Goal: Task Accomplishment & Management: Use online tool/utility

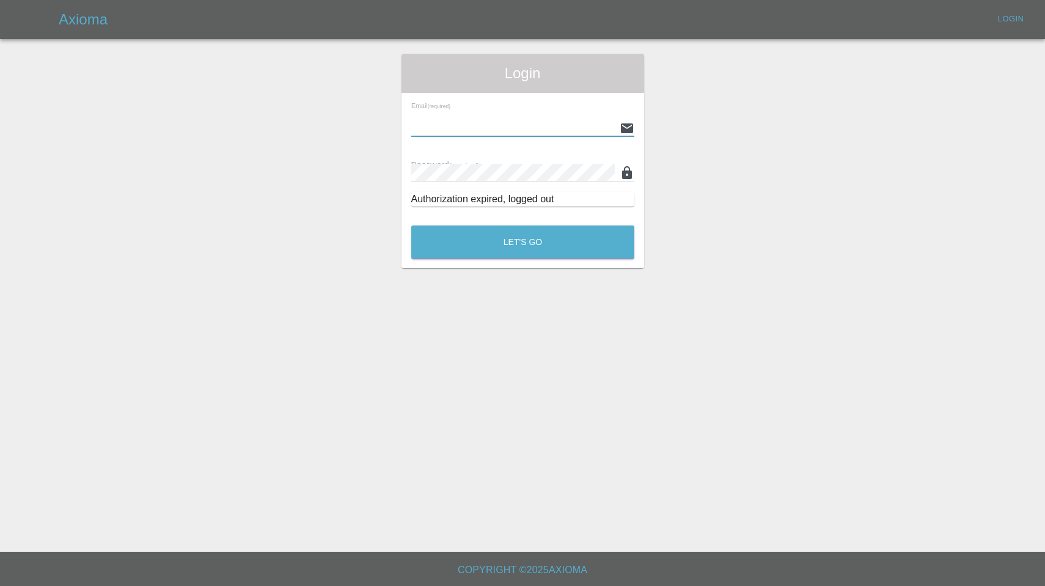
type input "enquiries@colourtouch.co.uk"
click at [522, 242] on button "Let's Go" at bounding box center [522, 242] width 223 height 34
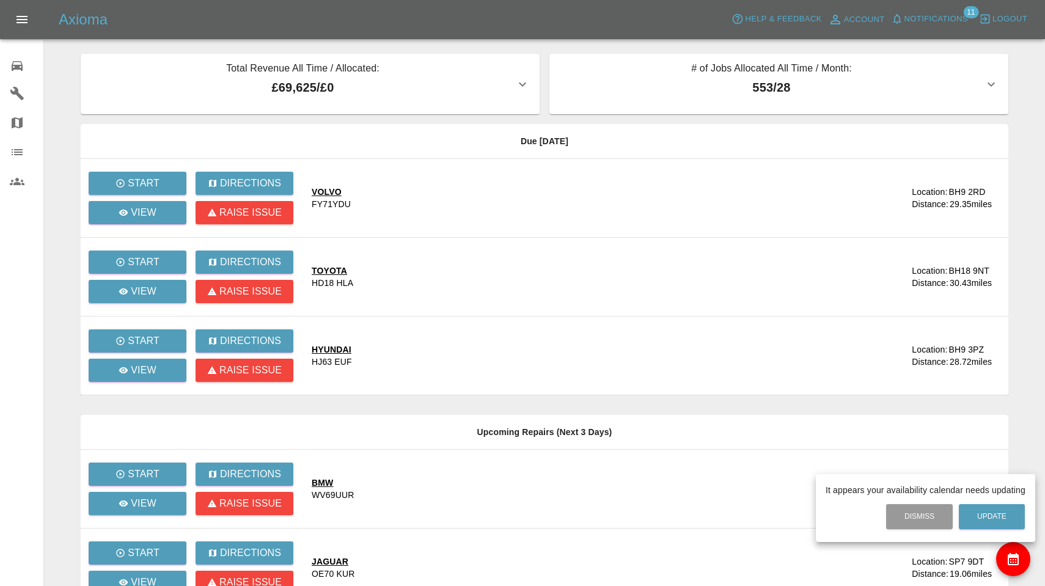
drag, startPoint x: 560, startPoint y: 8, endPoint x: 873, endPoint y: 66, distance: 318.2
click at [873, 66] on div at bounding box center [522, 293] width 1045 height 586
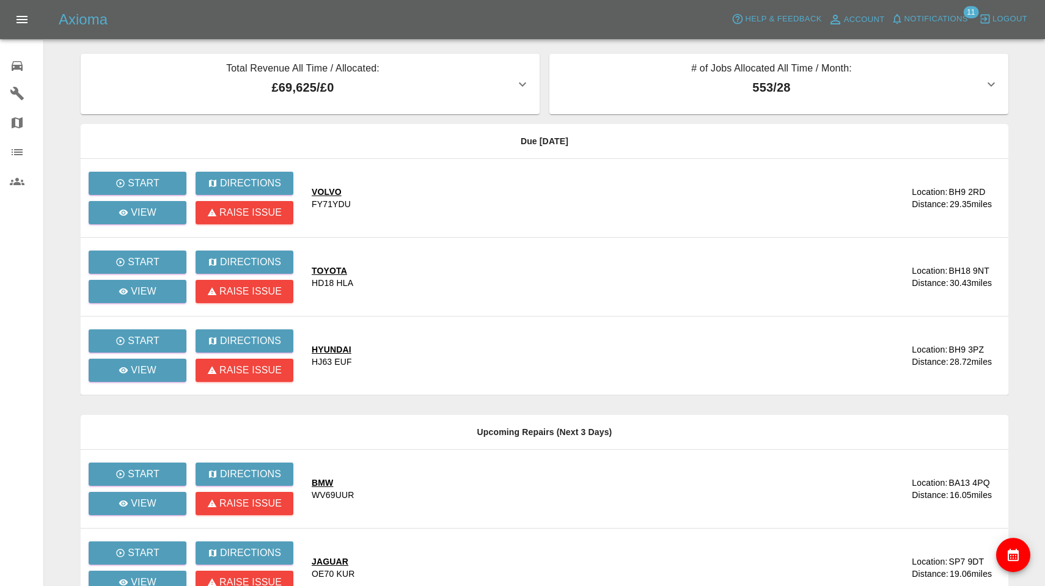
click at [953, 16] on span "Notifications" at bounding box center [936, 19] width 64 height 14
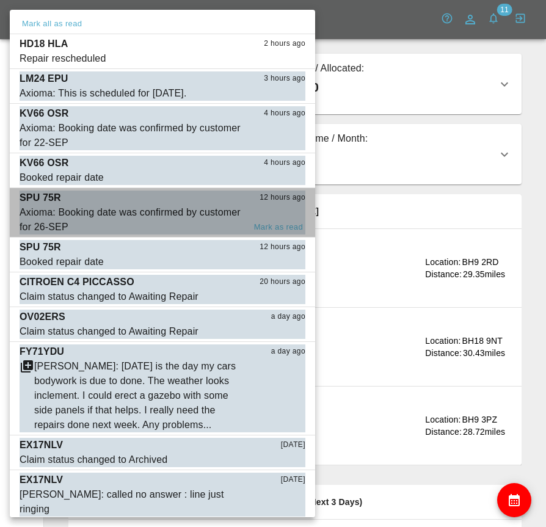
click at [103, 211] on div "Axioma: Booking date was confirmed by customer for 26-SEP" at bounding box center [132, 219] width 225 height 29
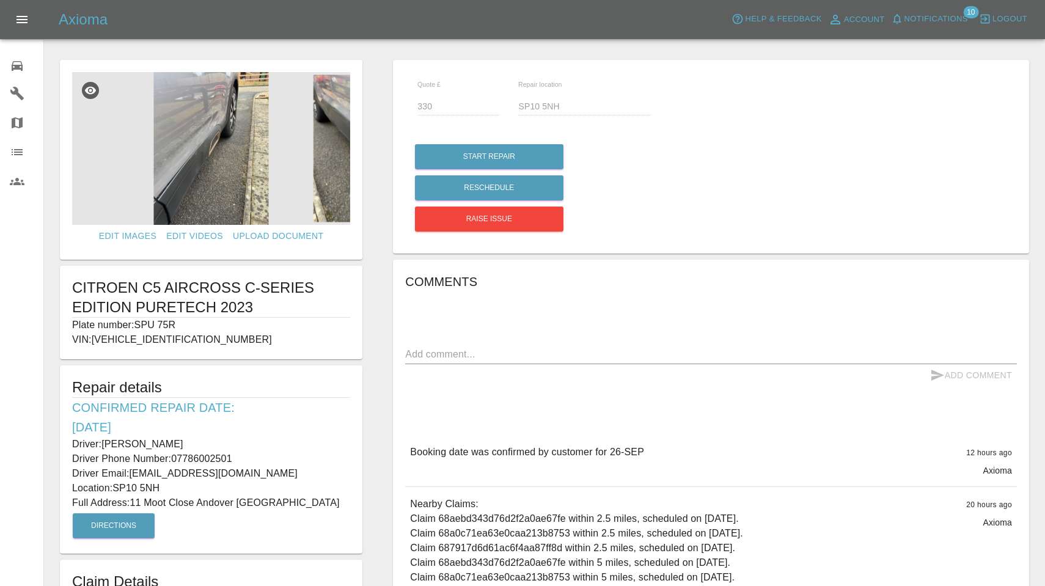
drag, startPoint x: 137, startPoint y: 323, endPoint x: 178, endPoint y: 323, distance: 40.9
click at [178, 323] on p "Plate number: SPU 75R" at bounding box center [211, 325] width 278 height 15
copy p "SPU 75R"
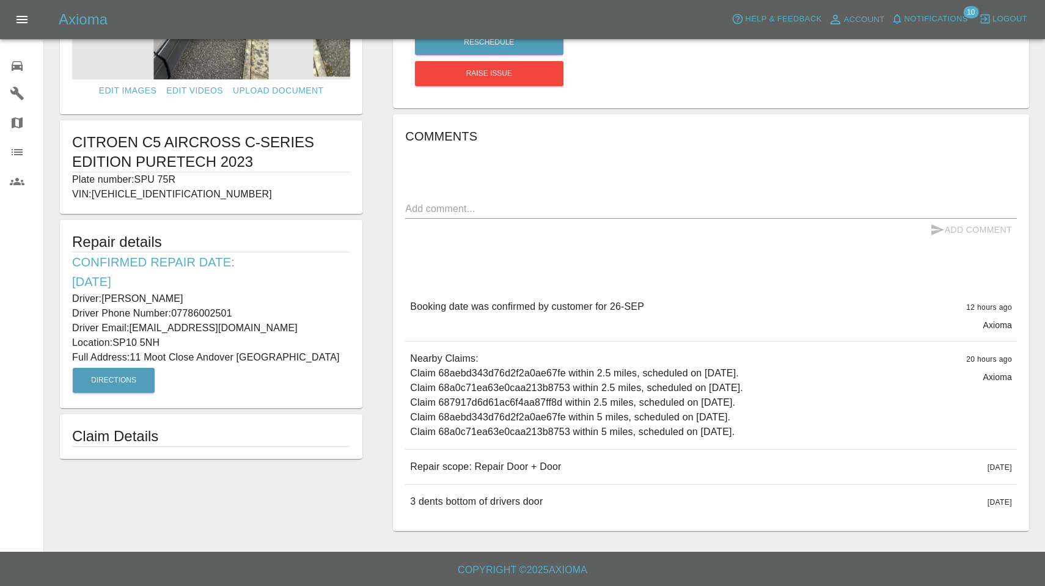
scroll to position [145, 0]
drag, startPoint x: 412, startPoint y: 464, endPoint x: 576, endPoint y: 511, distance: 170.2
click at [576, 511] on div "Booking date was confirmed by customer for 26-SEP 12 hours ago Axioma Booking d…" at bounding box center [711, 404] width 612 height 229
copy div "Repair scope: Repair Door + Door 5 days ago Repair scope: Repair Door + Door 5 …"
drag, startPoint x: 104, startPoint y: 298, endPoint x: 223, endPoint y: 300, distance: 118.6
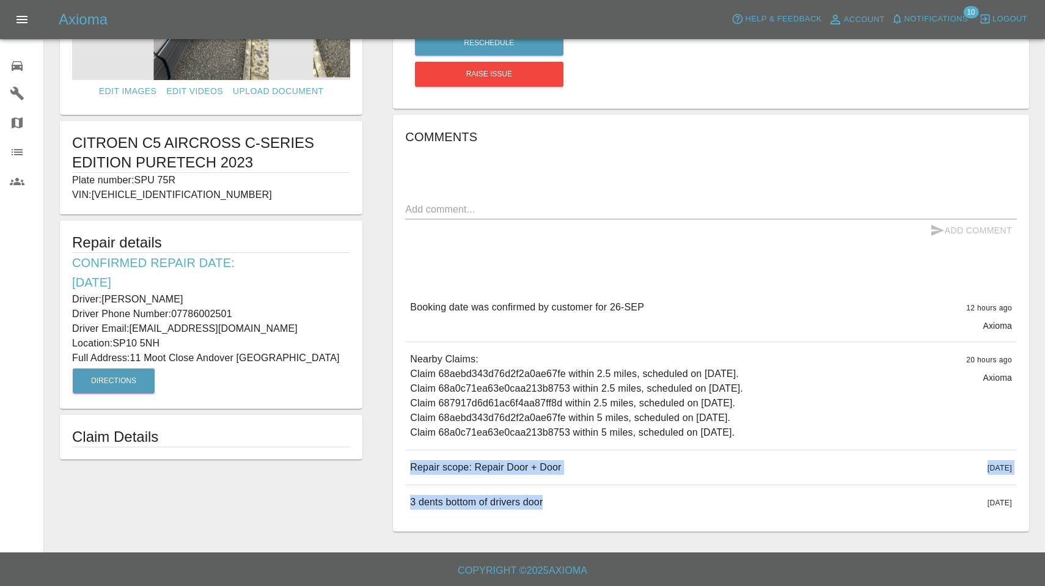
click at [223, 300] on p "Driver: Andrew McGovern" at bounding box center [211, 299] width 278 height 15
copy p "Andrew McGovern"
drag, startPoint x: 174, startPoint y: 311, endPoint x: 270, endPoint y: 313, distance: 96.0
click at [270, 313] on p "Driver Phone Number: 07786002501" at bounding box center [211, 314] width 278 height 15
copy p "07786002501"
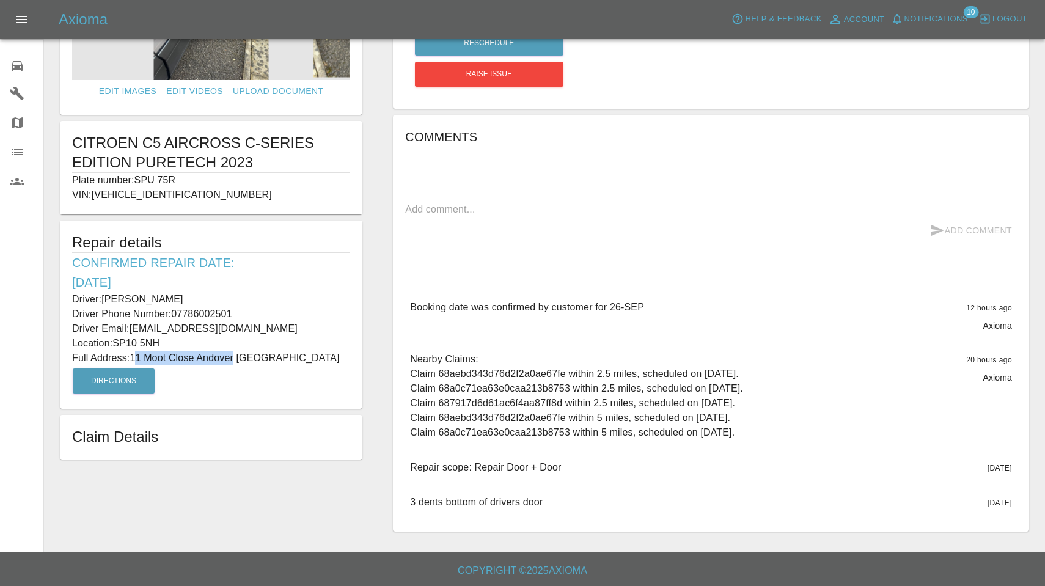
drag, startPoint x: 136, startPoint y: 356, endPoint x: 237, endPoint y: 359, distance: 101.5
click at [237, 359] on p "Full Address: 11 Moot Close Andover Hampshire" at bounding box center [211, 358] width 278 height 15
copy p "1 Moot Close Andover"
drag, startPoint x: 117, startPoint y: 341, endPoint x: 172, endPoint y: 341, distance: 55.6
click at [172, 341] on p "Location: SP10 5NH" at bounding box center [211, 343] width 278 height 15
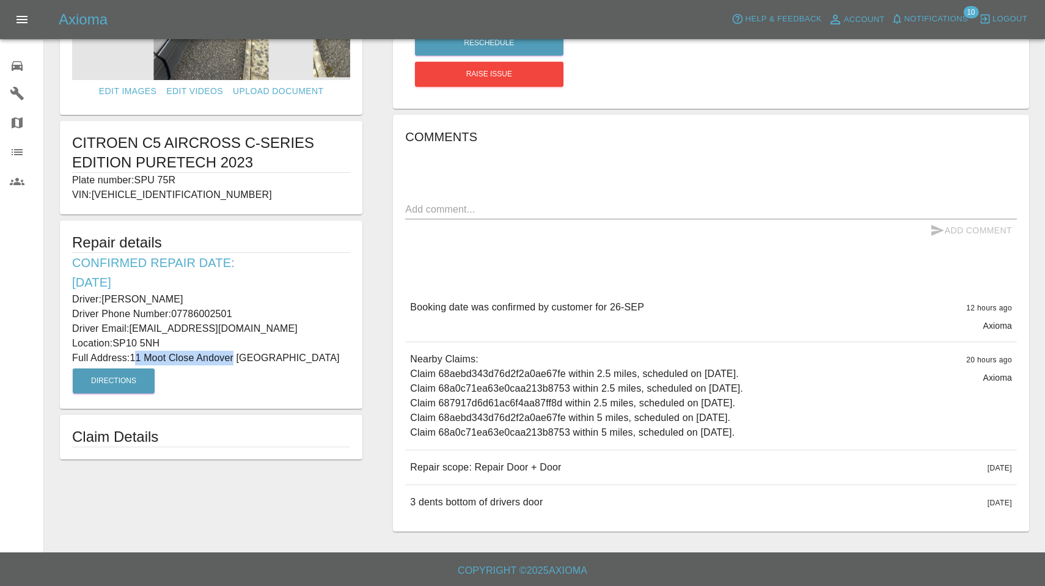
copy p "SP10 5NH"
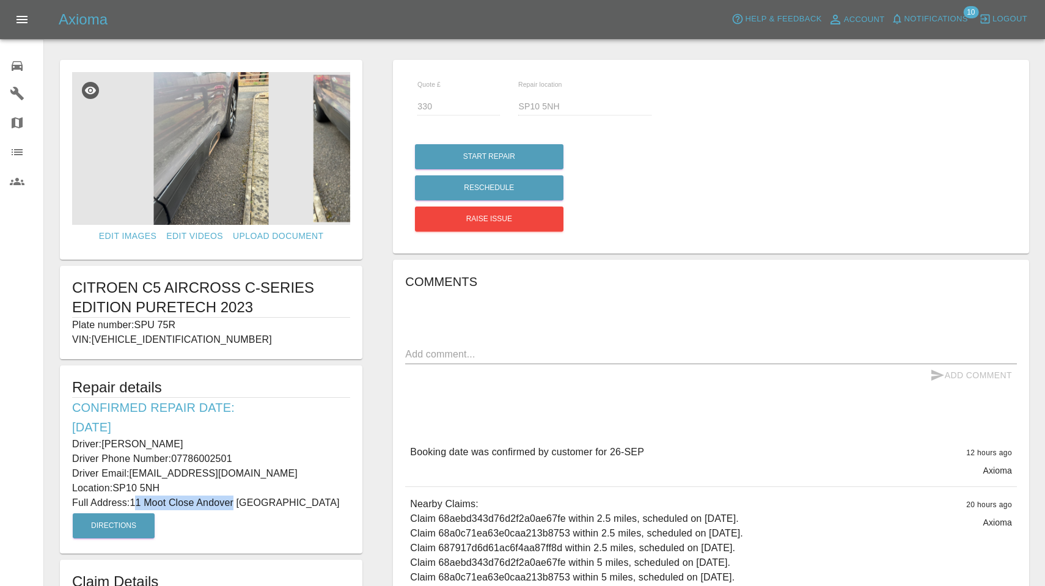
scroll to position [0, 0]
click at [229, 146] on img at bounding box center [211, 148] width 278 height 153
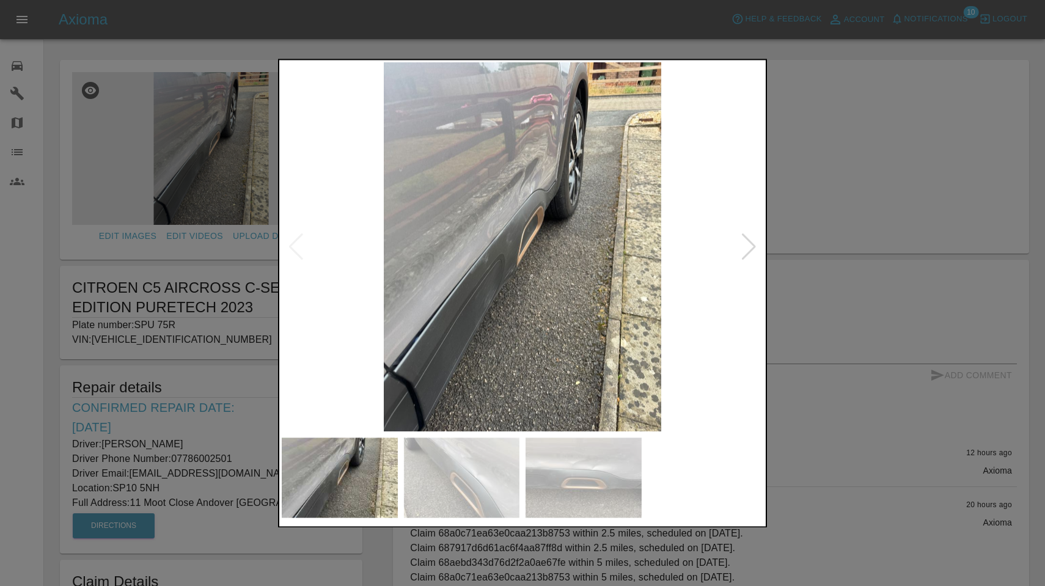
click at [747, 245] on div at bounding box center [749, 246] width 16 height 27
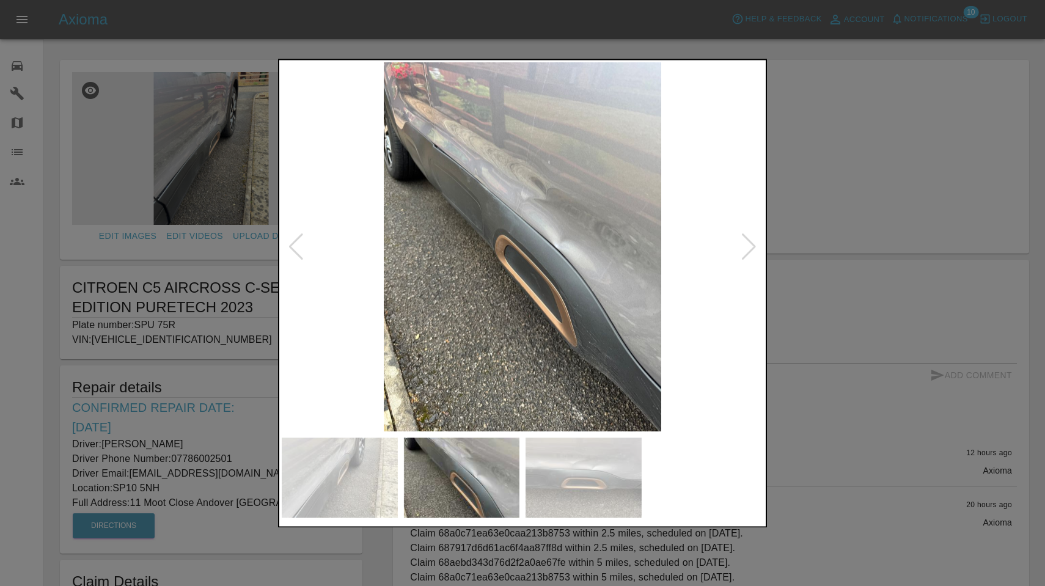
click at [747, 245] on div at bounding box center [749, 246] width 16 height 27
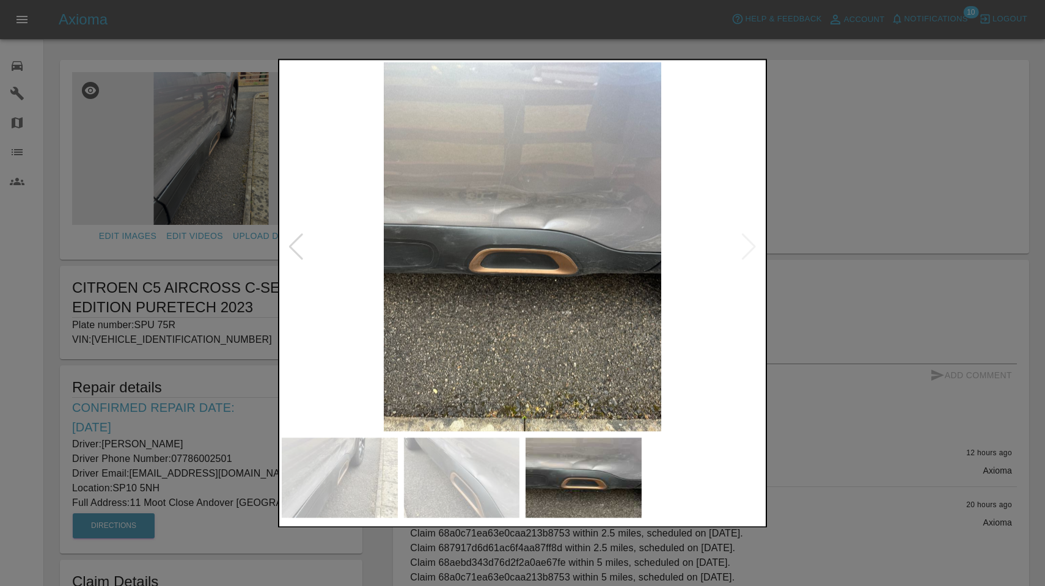
click at [841, 155] on div at bounding box center [522, 293] width 1045 height 586
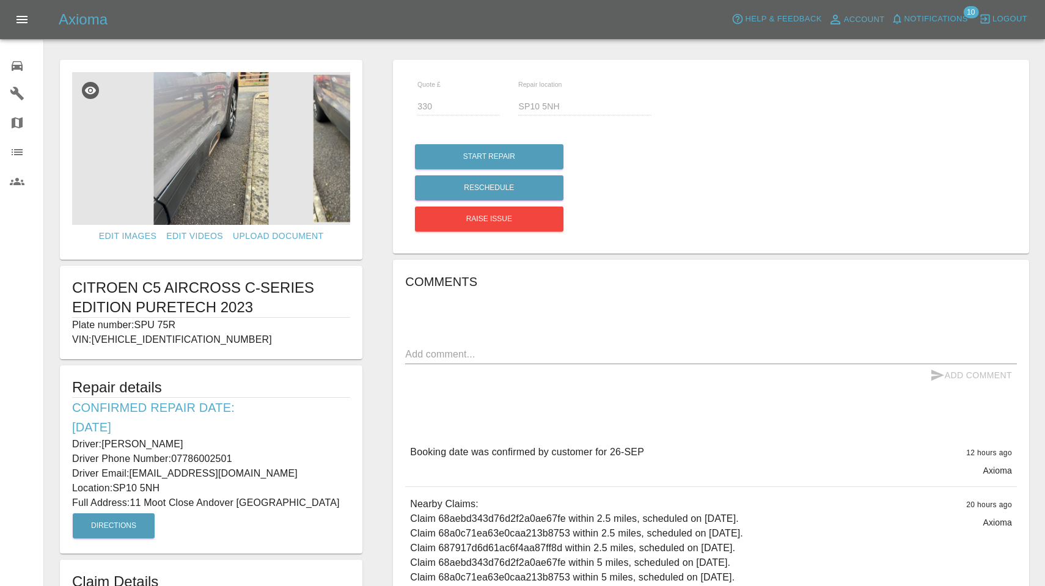
click at [914, 17] on span "Notifications" at bounding box center [936, 19] width 64 height 14
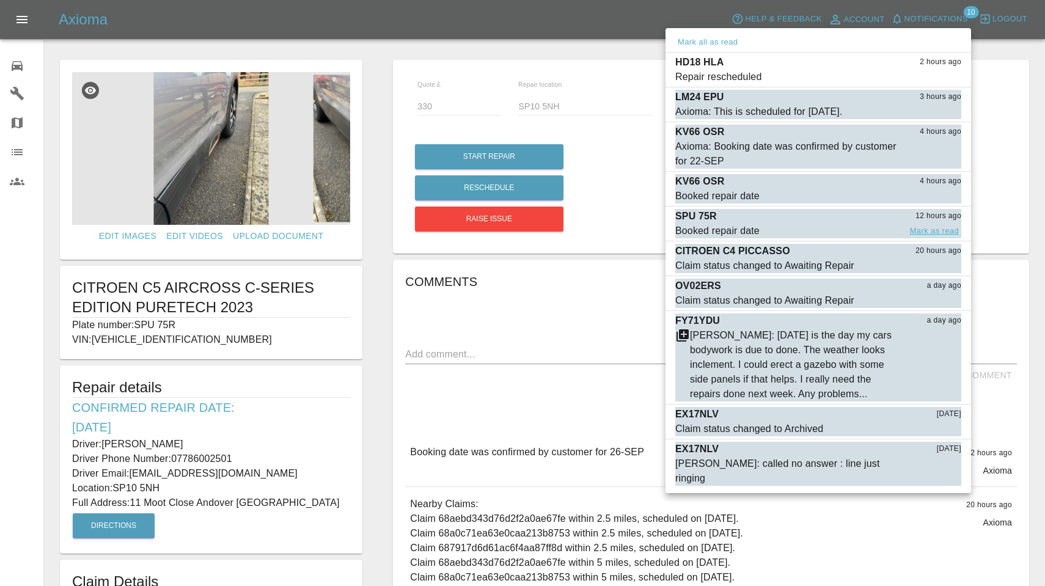
click at [943, 228] on button "Mark as read" at bounding box center [934, 231] width 54 height 14
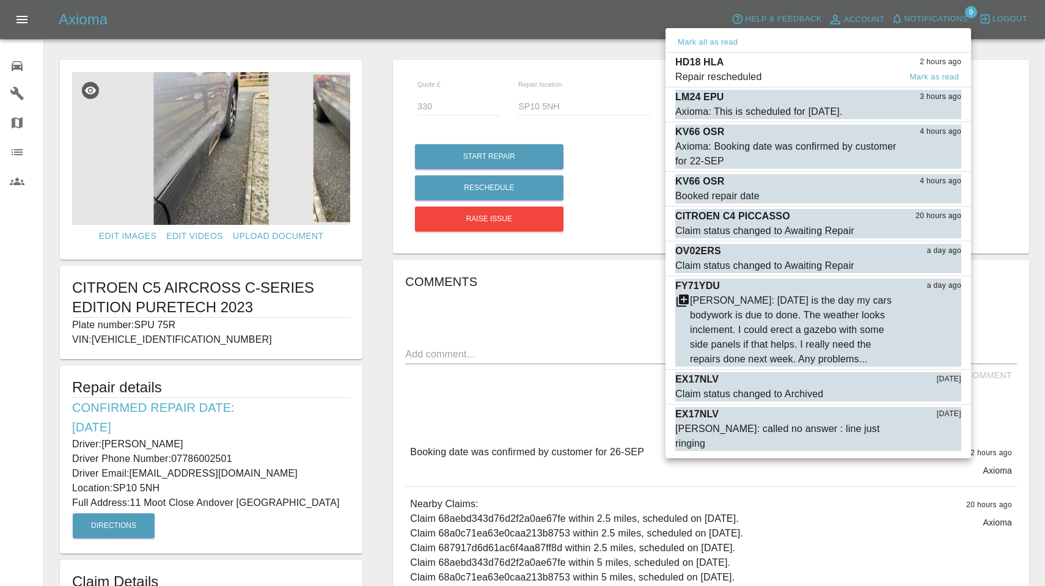
drag, startPoint x: 780, startPoint y: 145, endPoint x: 797, endPoint y: 78, distance: 68.9
click at [797, 78] on ul "Mark all as read HD18 HLA 2 hours ago Repair rescheduled Mark as read LM24 EPU …" at bounding box center [818, 243] width 306 height 430
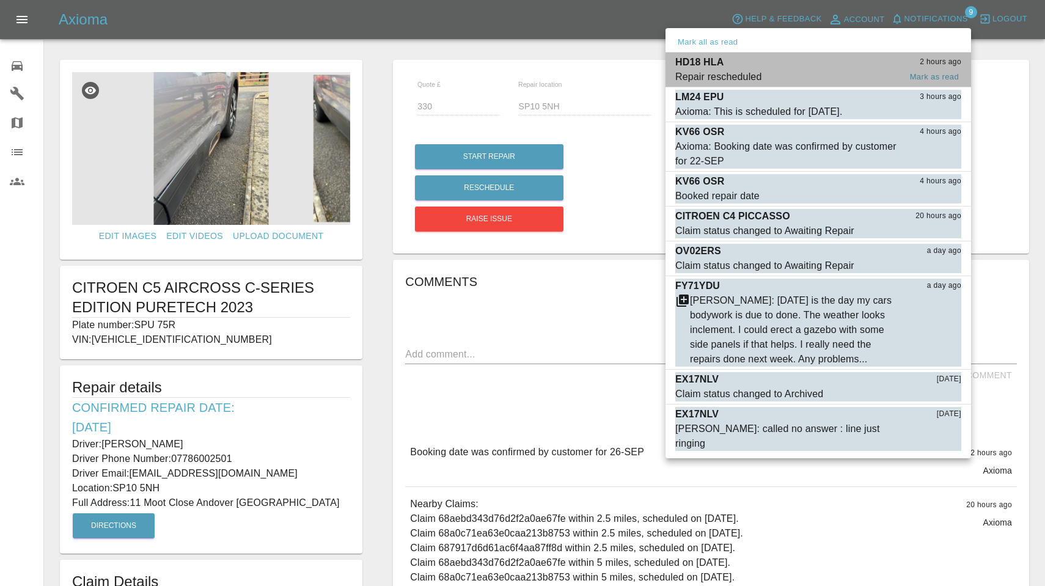
click at [797, 78] on span "Repair rescheduled" at bounding box center [787, 77] width 225 height 15
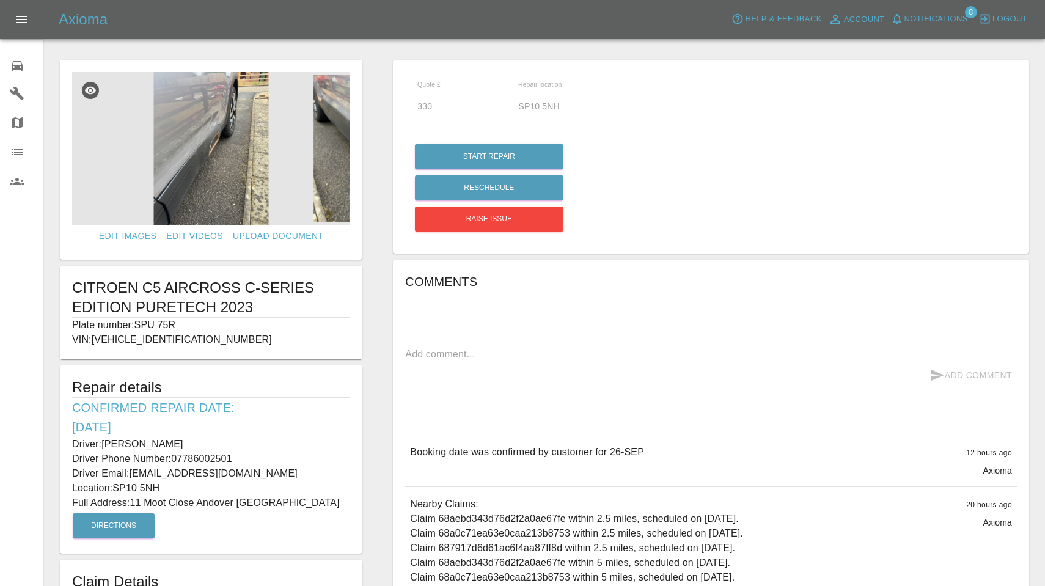
type input "260"
type input "BH18 9NT"
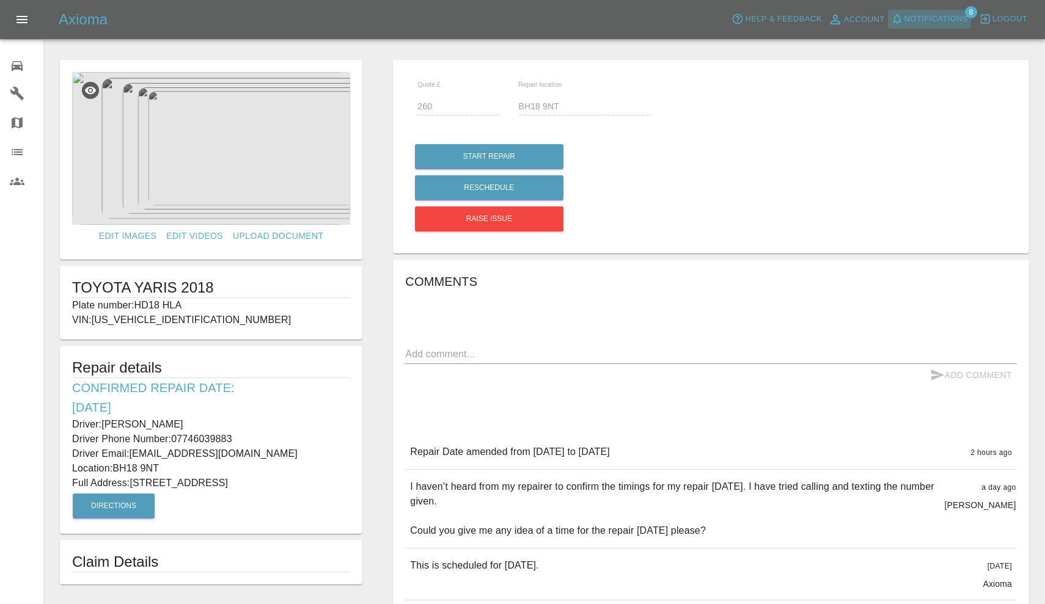
click at [931, 24] on span "Notifications" at bounding box center [936, 19] width 64 height 14
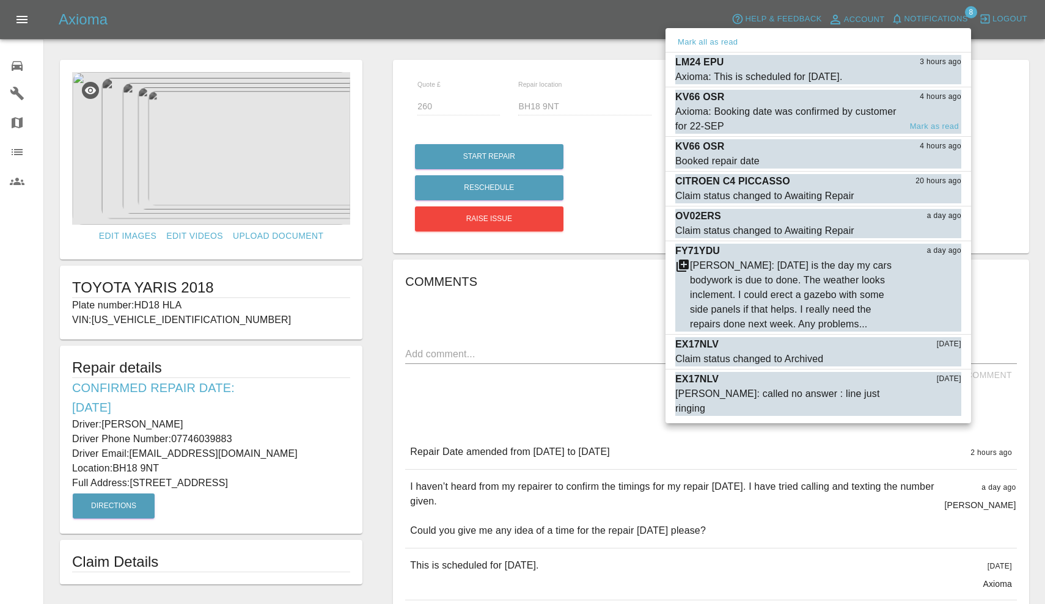
click at [772, 103] on div "KV66 OSR 4 hours ago" at bounding box center [818, 97] width 286 height 15
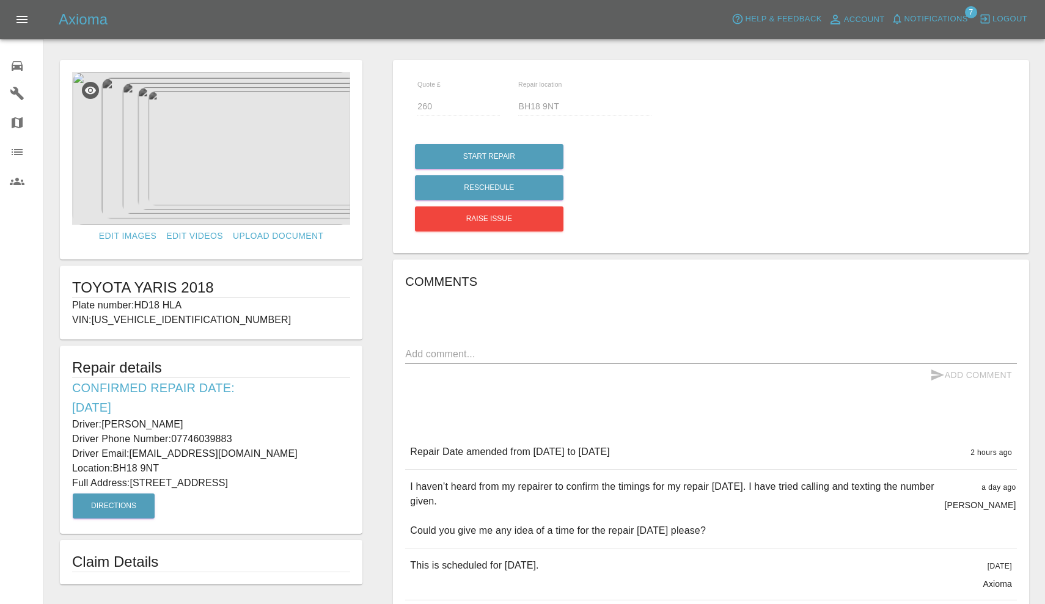
type input "385"
type input "BH3 7BT"
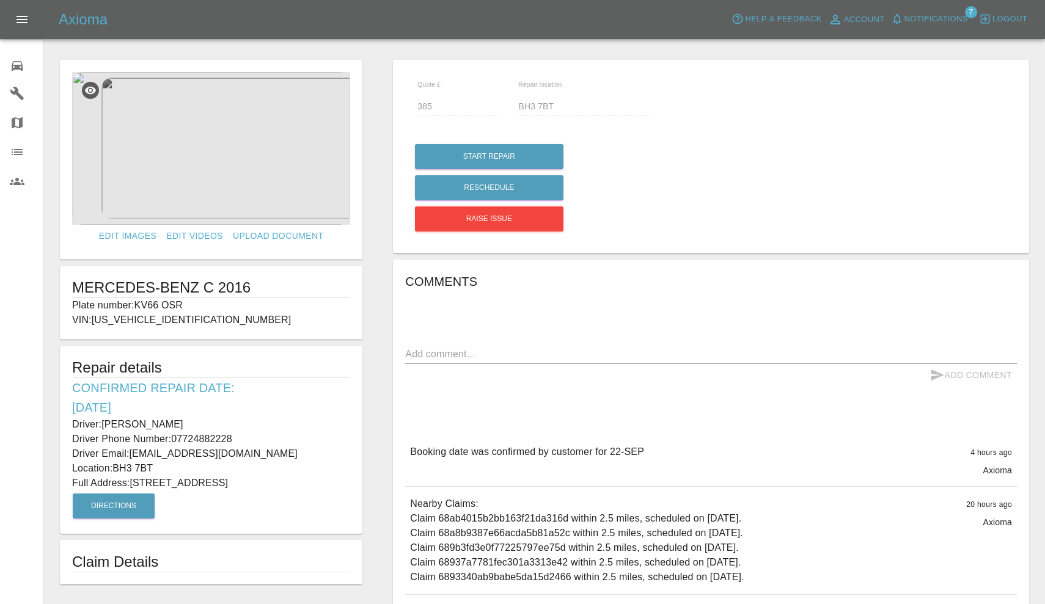
drag, startPoint x: 137, startPoint y: 303, endPoint x: 216, endPoint y: 303, distance: 78.8
click at [216, 303] on p "Plate number: KV66 OSR" at bounding box center [211, 305] width 278 height 15
copy p "KV66 OSR"
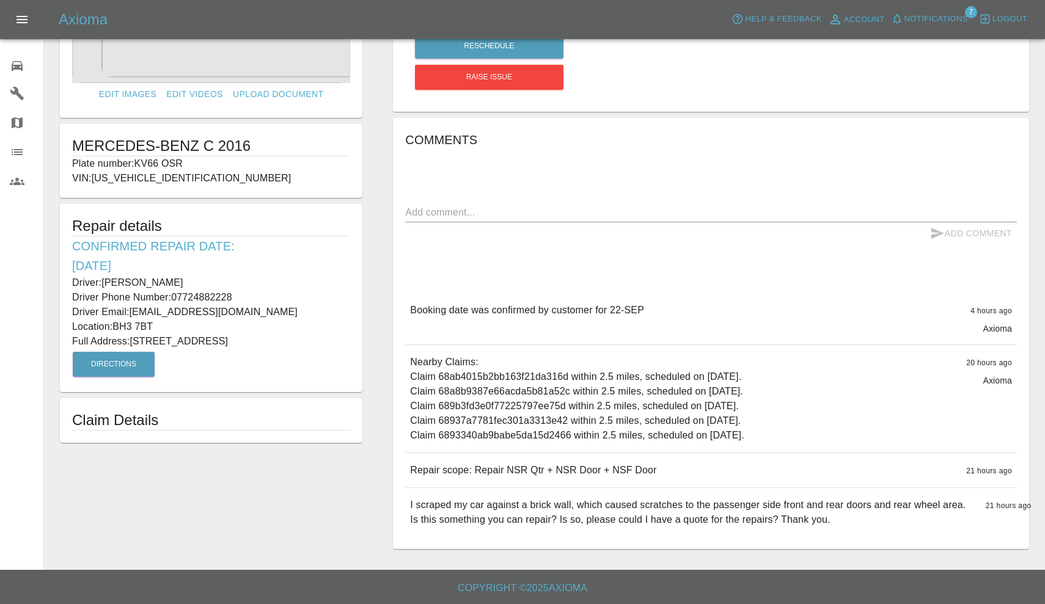
scroll to position [141, 0]
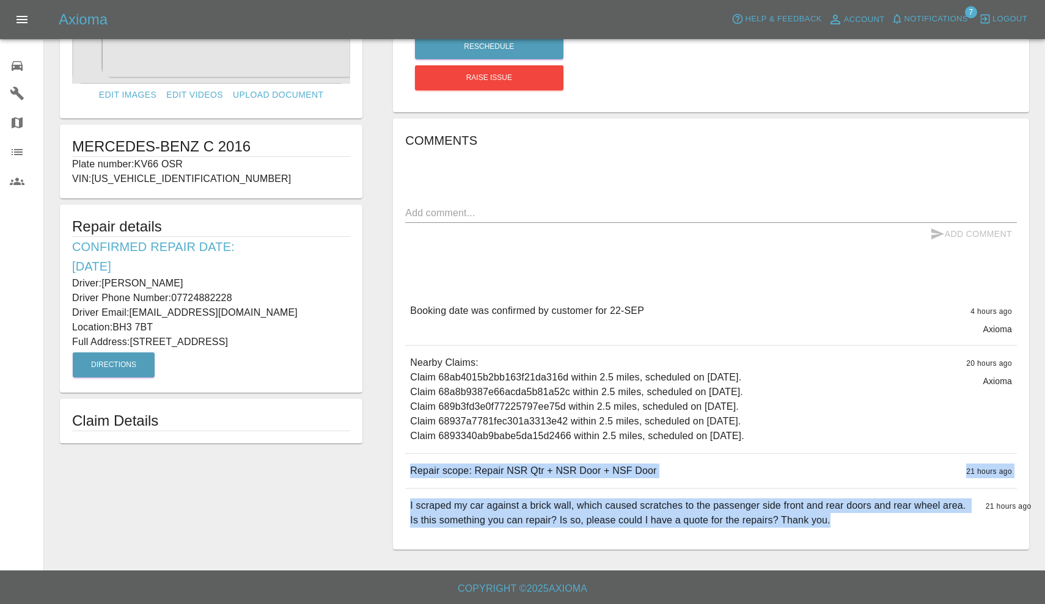
drag, startPoint x: 411, startPoint y: 468, endPoint x: 858, endPoint y: 523, distance: 450.6
click at [858, 523] on div "Booking date was confirmed by customer for 22-SEP 4 hours ago Axioma Booking da…" at bounding box center [711, 416] width 612 height 244
copy div "Repair scope: Repair NSR Qtr + NSR Door + NSF Door 21 hours ago Repair scope: R…"
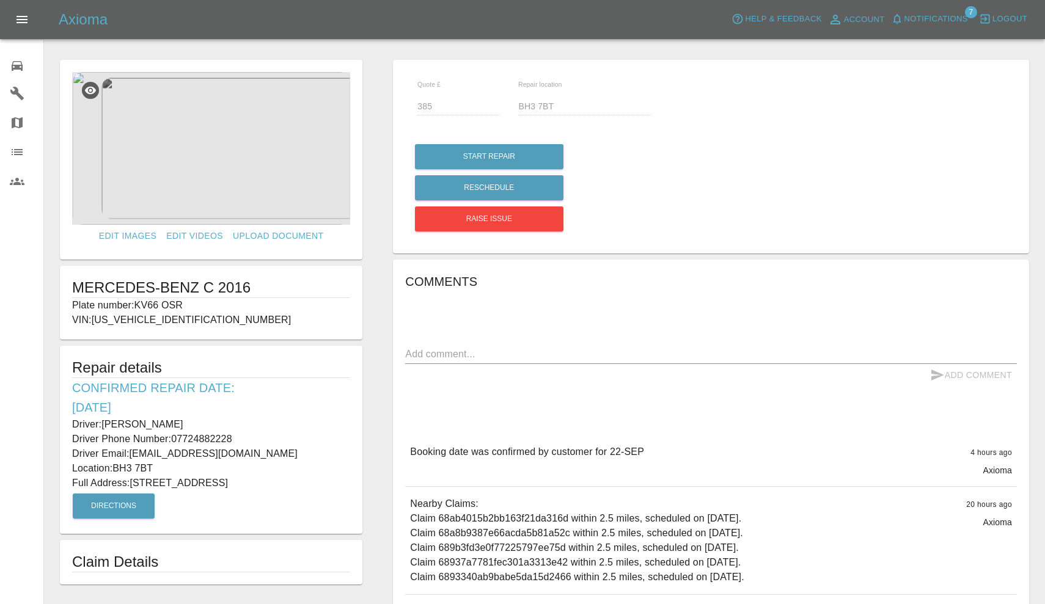
scroll to position [0, 0]
drag, startPoint x: 104, startPoint y: 423, endPoint x: 211, endPoint y: 424, distance: 106.9
click at [211, 424] on p "Driver: Lalitha Dodwell" at bounding box center [211, 424] width 278 height 15
copy p "Lalitha Dodwell"
drag, startPoint x: 175, startPoint y: 437, endPoint x: 251, endPoint y: 430, distance: 75.5
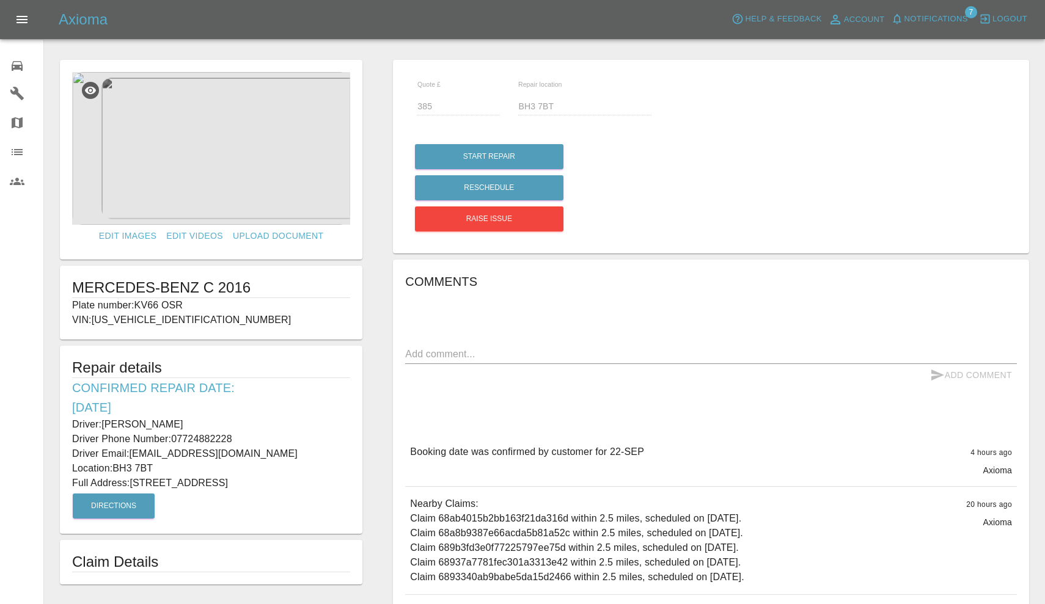
click at [251, 430] on div "Driver: Lalitha Dodwell Driver Phone Number: 07724882228 Driver Email: lingo101…" at bounding box center [211, 439] width 278 height 44
click at [192, 439] on p "Driver Phone Number: 07724882228" at bounding box center [211, 439] width 278 height 15
drag, startPoint x: 174, startPoint y: 438, endPoint x: 262, endPoint y: 437, distance: 88.0
click at [262, 437] on p "Driver Phone Number: 07724882228" at bounding box center [211, 439] width 278 height 15
copy p "07724882228"
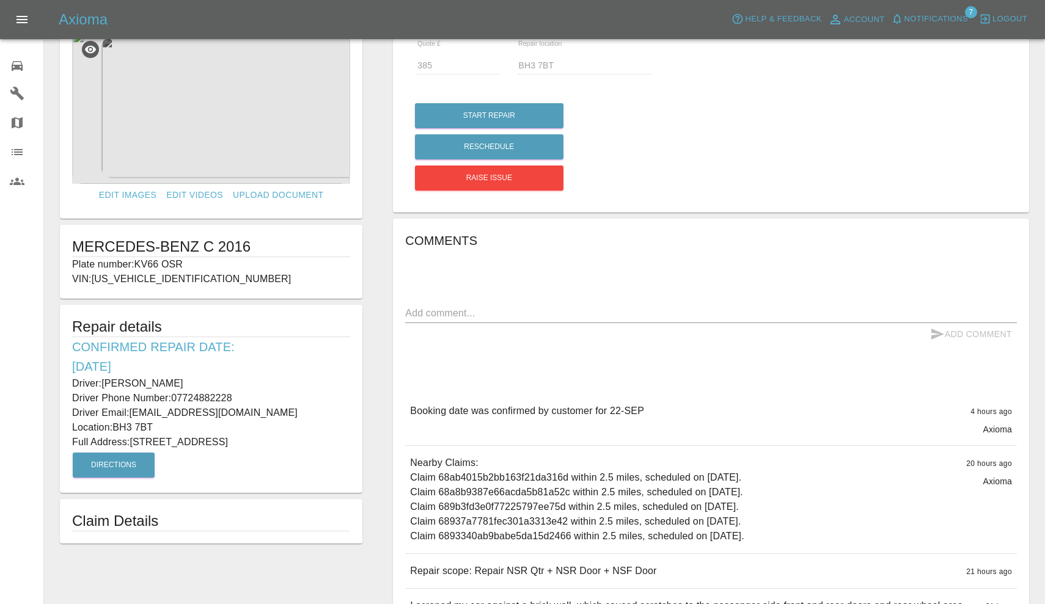
scroll to position [48, 0]
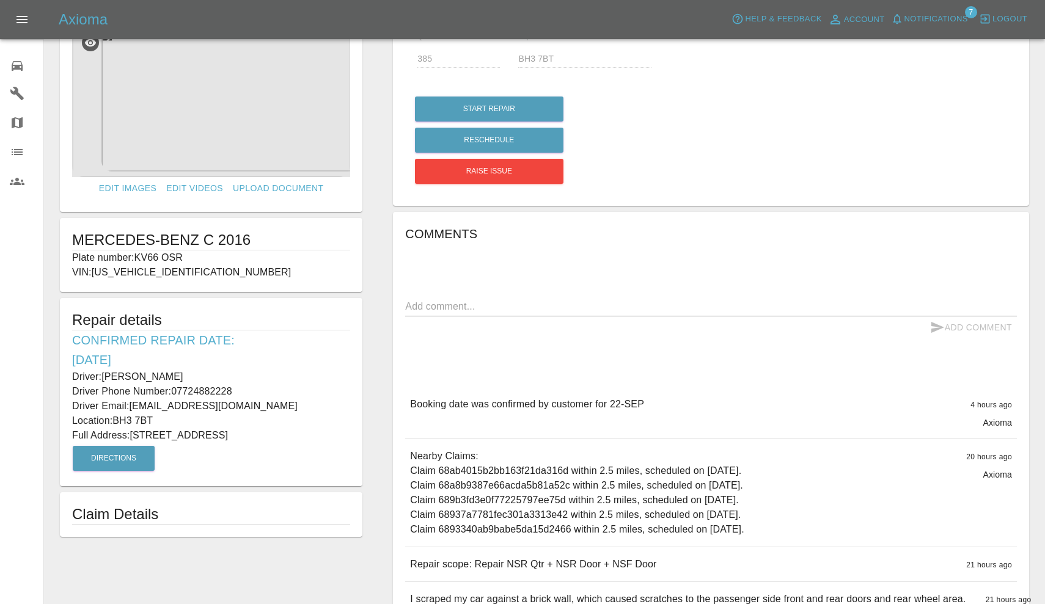
drag, startPoint x: 134, startPoint y: 431, endPoint x: 257, endPoint y: 442, distance: 123.9
click at [257, 442] on div "Repair details Confirmed Repair Date: 22/09/25 Driver: Lalitha Dodwell Driver P…" at bounding box center [211, 392] width 302 height 188
copy p "63 East Avenue Bournemouth Dorset"
drag, startPoint x: 117, startPoint y: 416, endPoint x: 197, endPoint y: 417, distance: 80.0
click at [197, 417] on p "Location: BH3 7BT" at bounding box center [211, 421] width 278 height 15
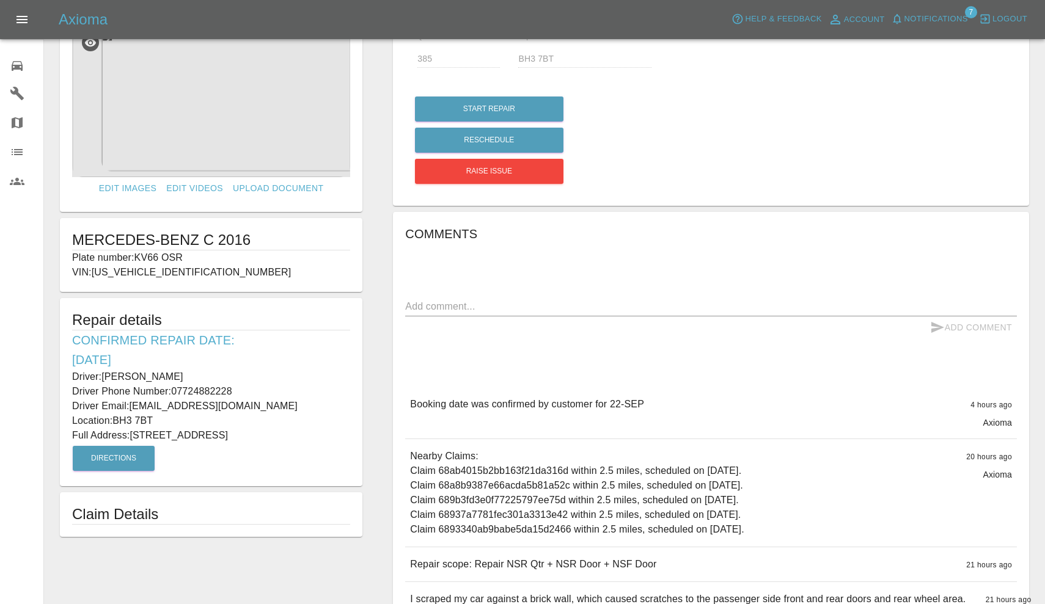
copy p "BH3 7BT"
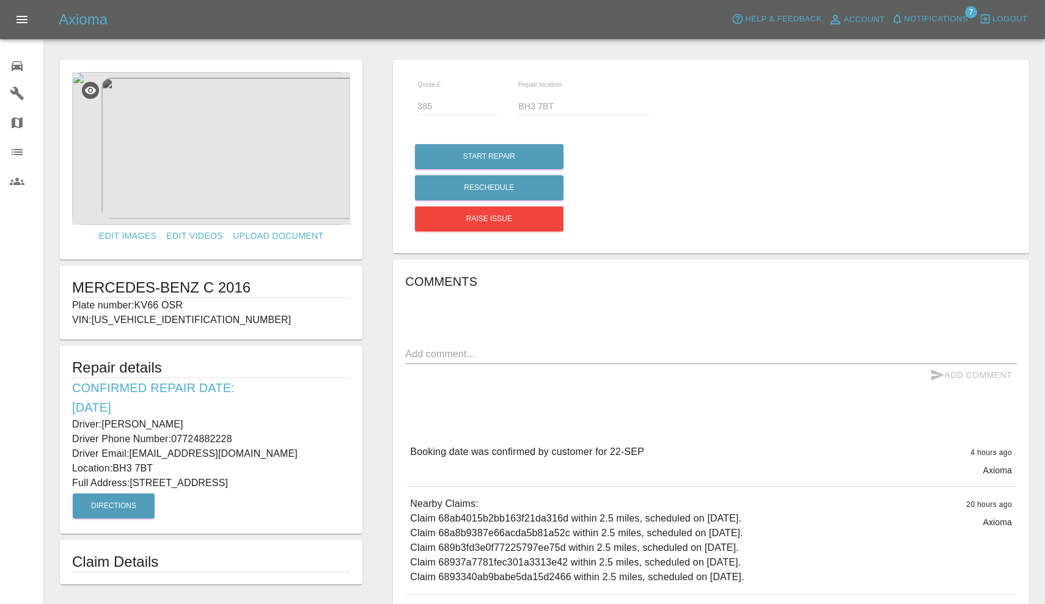
scroll to position [0, 0]
click at [219, 136] on img at bounding box center [211, 148] width 278 height 153
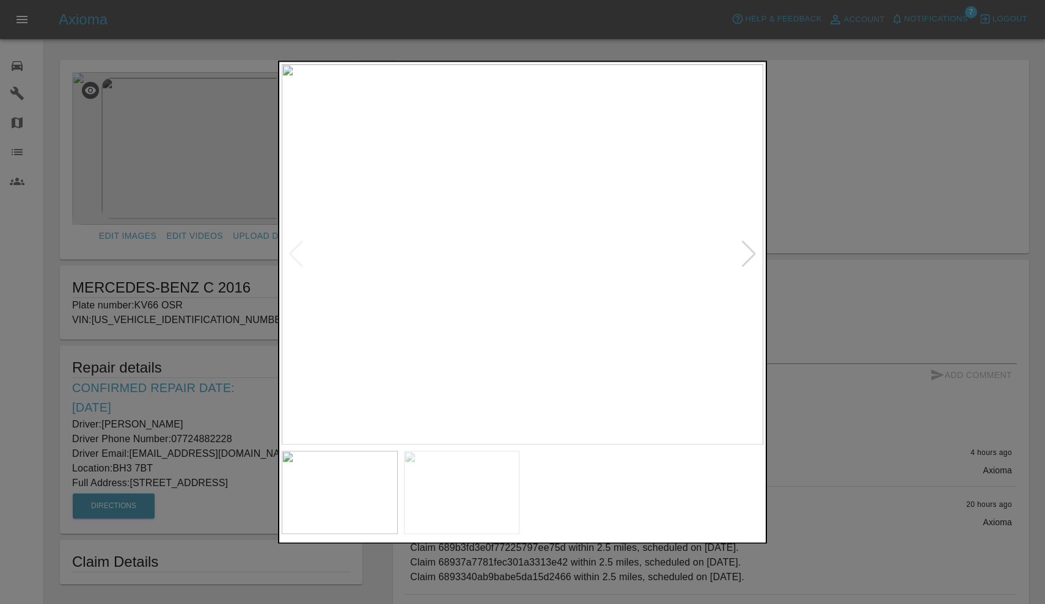
click at [748, 251] on div at bounding box center [749, 254] width 16 height 27
click at [858, 124] on div at bounding box center [522, 302] width 1045 height 604
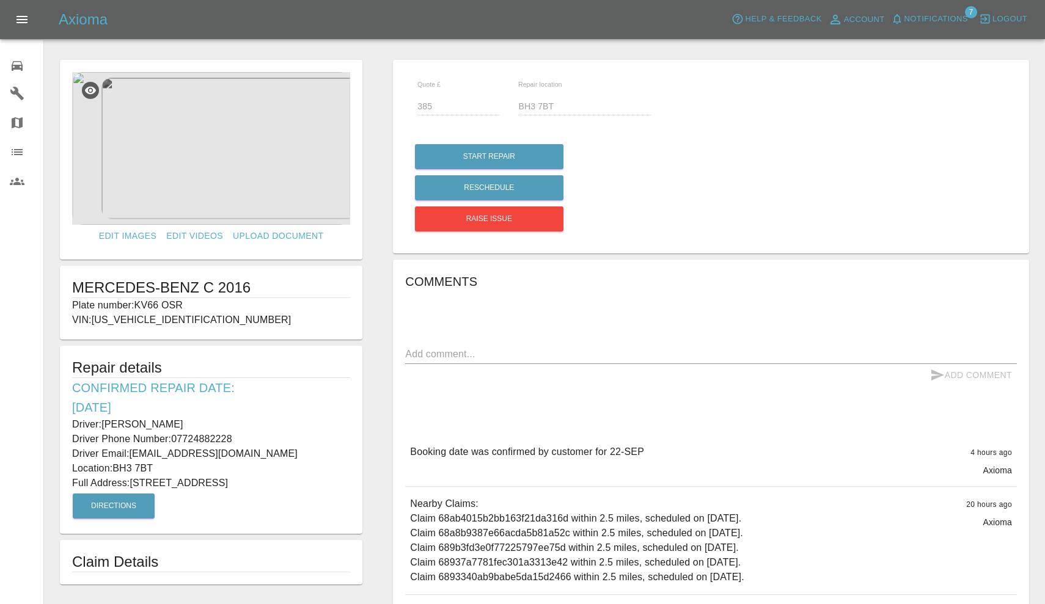
click at [919, 23] on span "Notifications" at bounding box center [936, 19] width 64 height 14
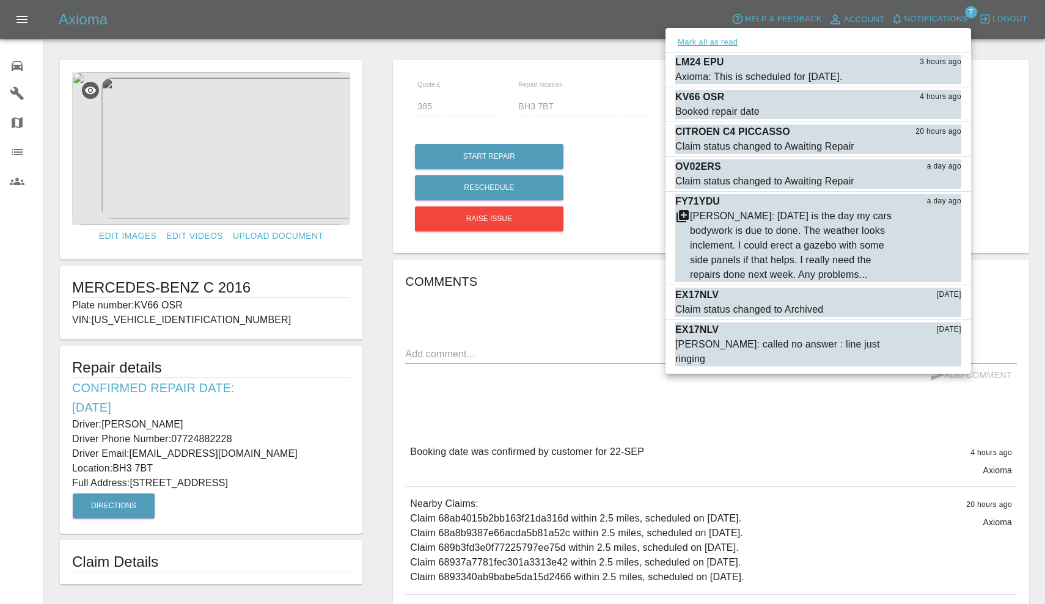
click at [722, 41] on button "Mark all as read" at bounding box center [707, 42] width 65 height 14
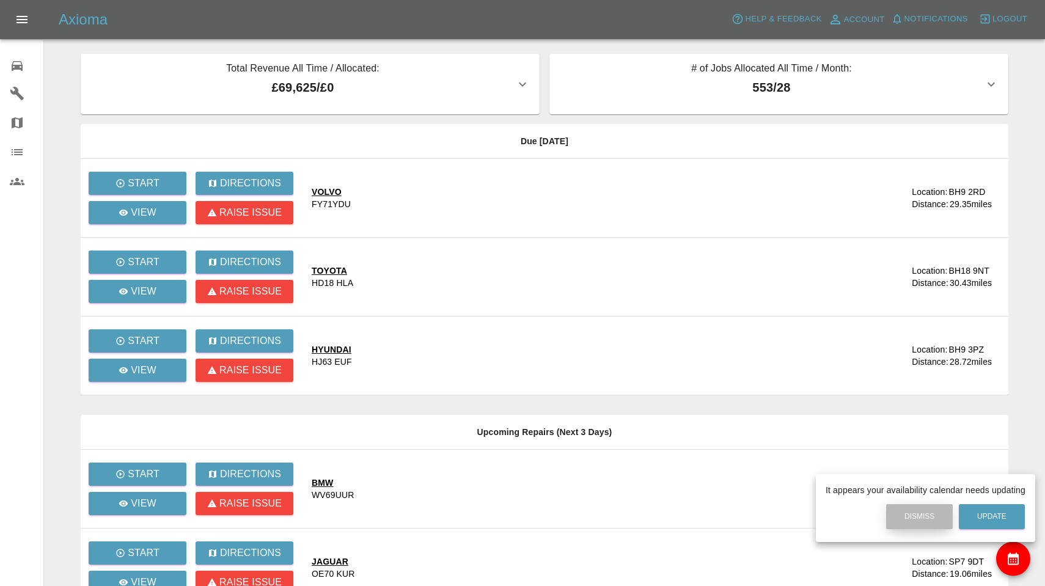
click at [920, 516] on button "Dismiss" at bounding box center [919, 516] width 67 height 25
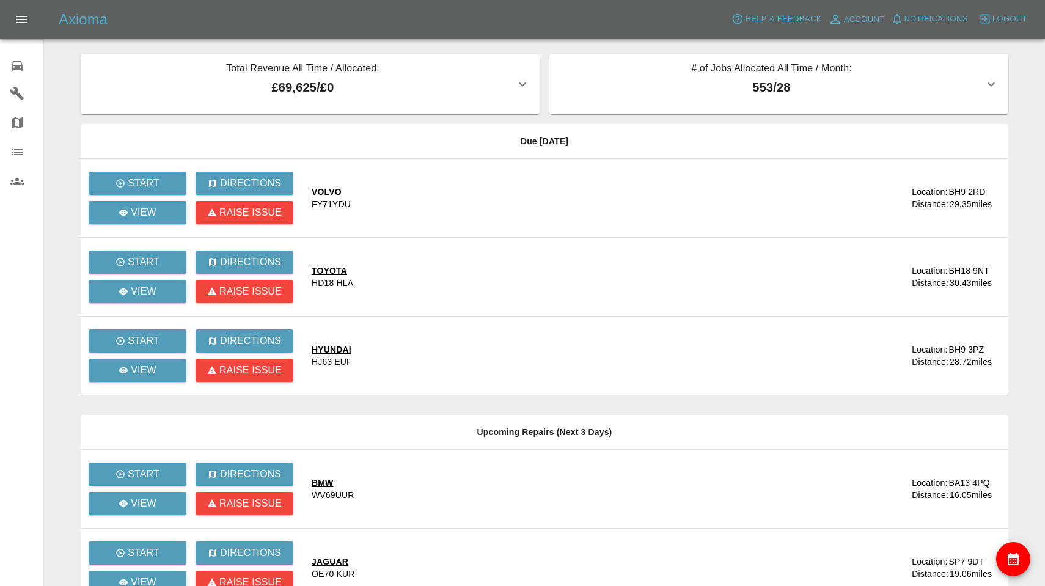
click at [7, 65] on link "Repair home" at bounding box center [21, 63] width 43 height 29
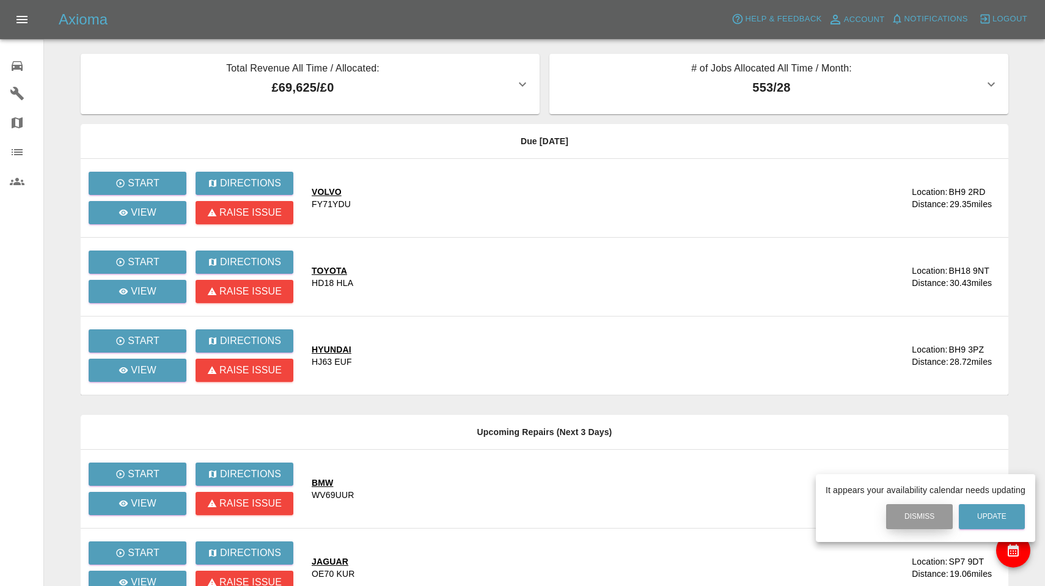
click at [917, 513] on button "Dismiss" at bounding box center [919, 516] width 67 height 25
